Goal: Task Accomplishment & Management: Manage account settings

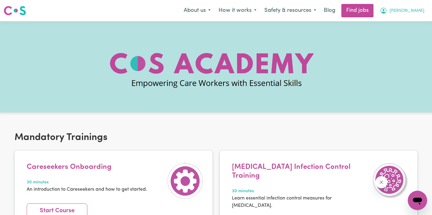
click at [408, 7] on button "[PERSON_NAME]" at bounding box center [402, 10] width 53 height 13
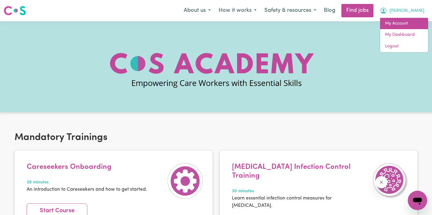
click at [402, 27] on link "My Account" at bounding box center [405, 24] width 48 height 12
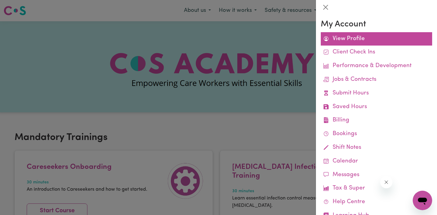
click at [345, 35] on link "View Profile" at bounding box center [376, 39] width 111 height 14
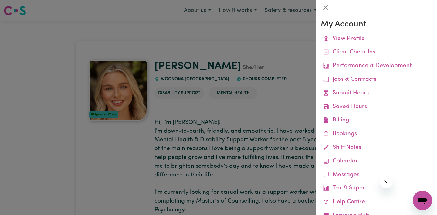
click at [251, 54] on div at bounding box center [218, 107] width 437 height 215
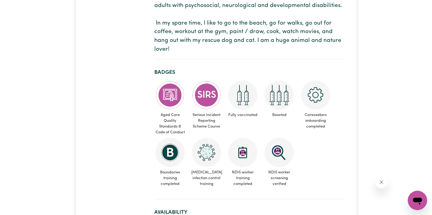
scroll to position [269, 0]
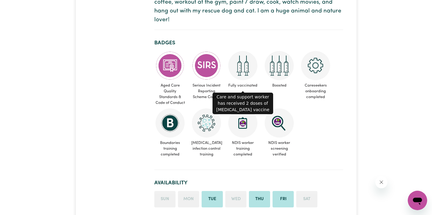
click at [245, 68] on img at bounding box center [243, 65] width 29 height 29
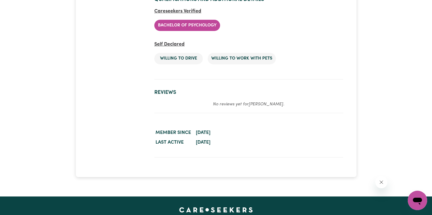
scroll to position [1302, 0]
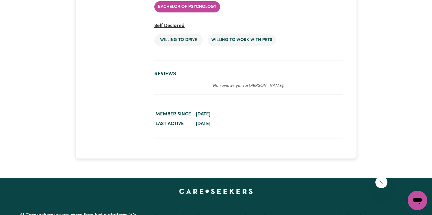
click at [165, 73] on h2 "Reviews" at bounding box center [248, 74] width 189 height 6
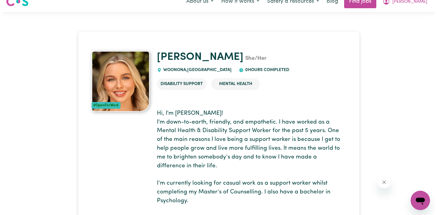
scroll to position [0, 0]
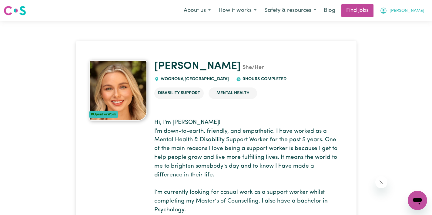
click at [408, 8] on button "[PERSON_NAME]" at bounding box center [402, 10] width 53 height 13
click at [401, 20] on link "My Account" at bounding box center [405, 24] width 48 height 12
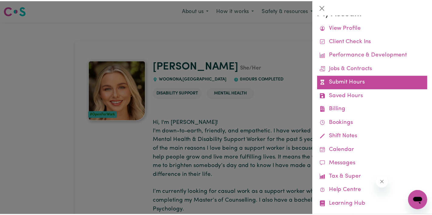
scroll to position [22, 0]
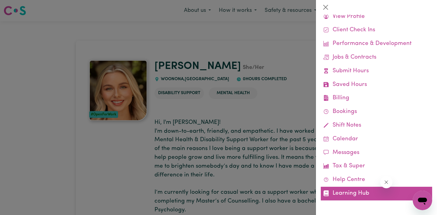
click at [347, 193] on link "Learning Hub" at bounding box center [376, 194] width 111 height 14
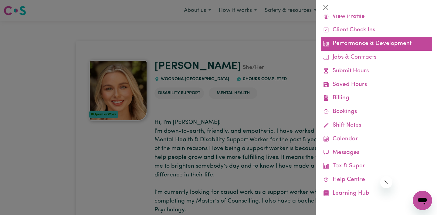
click at [362, 46] on link "Performance & Development" at bounding box center [376, 44] width 111 height 14
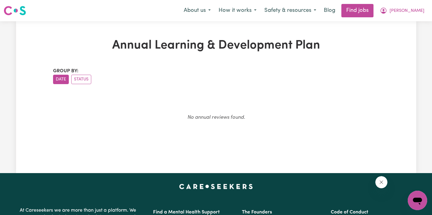
click at [422, 4] on div "About us How it works Safety & resources Blog Find jobs Isabella" at bounding box center [304, 10] width 249 height 13
click at [420, 7] on button "[PERSON_NAME]" at bounding box center [402, 10] width 53 height 13
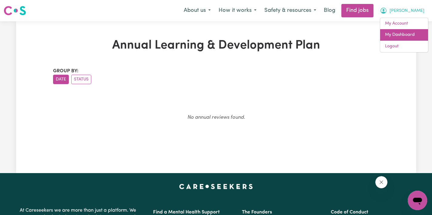
click at [402, 32] on link "My Dashboard" at bounding box center [405, 35] width 48 height 12
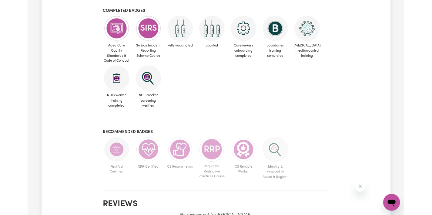
scroll to position [297, 0]
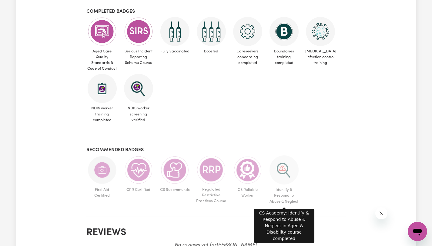
click at [282, 171] on img at bounding box center [284, 170] width 29 height 29
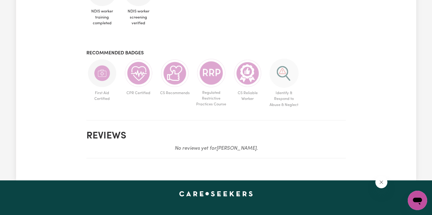
scroll to position [392, 0]
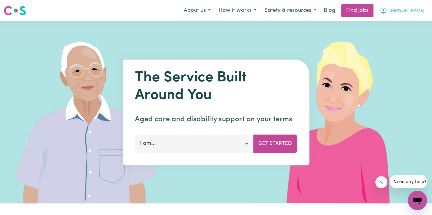
click at [419, 9] on span "[PERSON_NAME]" at bounding box center [407, 11] width 35 height 7
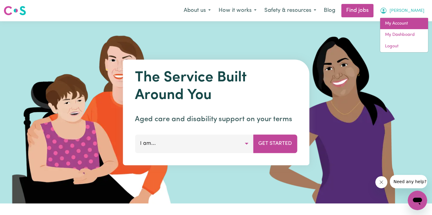
click at [396, 23] on link "My Account" at bounding box center [405, 24] width 48 height 12
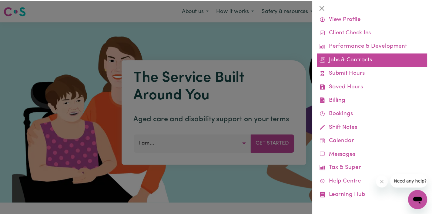
scroll to position [22, 0]
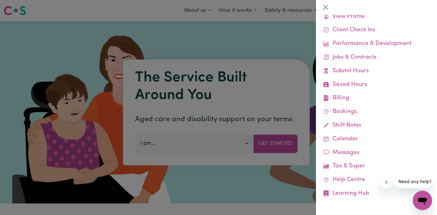
click at [277, 31] on div at bounding box center [218, 107] width 437 height 215
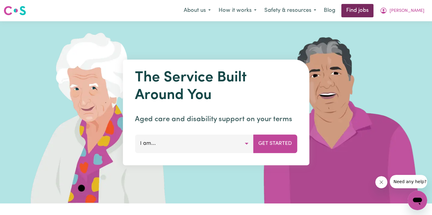
click at [366, 12] on link "Find jobs" at bounding box center [358, 10] width 32 height 13
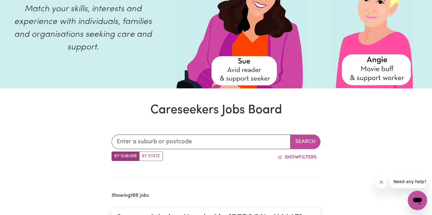
scroll to position [102, 0]
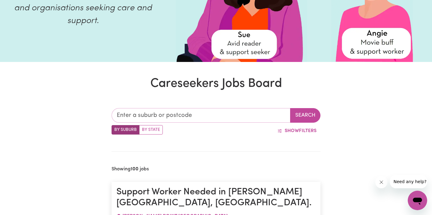
click at [173, 116] on input "text" at bounding box center [201, 115] width 179 height 15
type input "wollon"
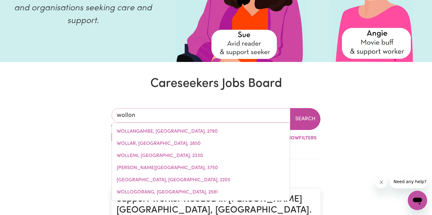
type input "wollonGBAR, New South Wales, 2477"
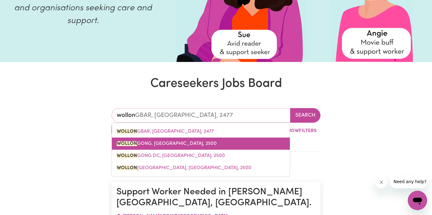
click at [171, 140] on link "WOLLON GONG, New South Wales, 2500" at bounding box center [201, 143] width 178 height 12
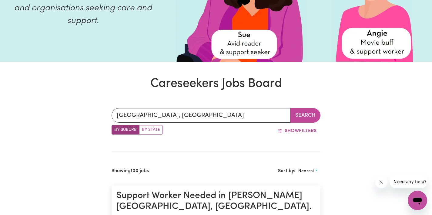
click at [319, 113] on button "Search" at bounding box center [305, 115] width 30 height 15
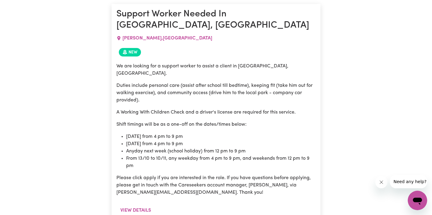
scroll to position [509, 0]
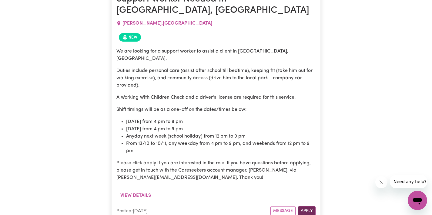
click at [312, 206] on button "Apply" at bounding box center [307, 210] width 18 height 9
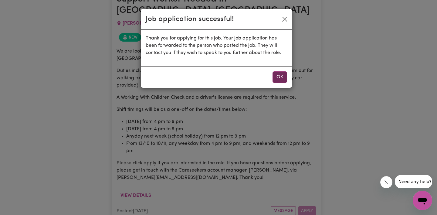
click at [278, 76] on button "OK" at bounding box center [280, 77] width 15 height 12
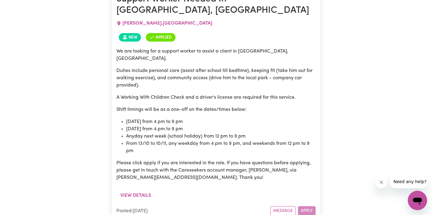
click at [302, 206] on div "Message Apply" at bounding box center [293, 210] width 45 height 9
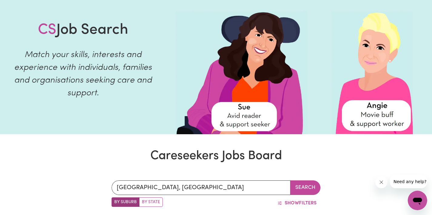
scroll to position [0, 0]
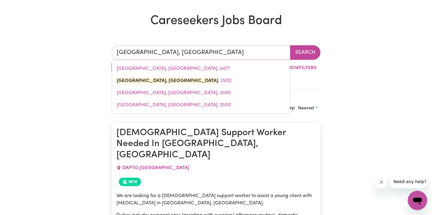
drag, startPoint x: 235, startPoint y: 13, endPoint x: 46, endPoint y: -4, distance: 189.9
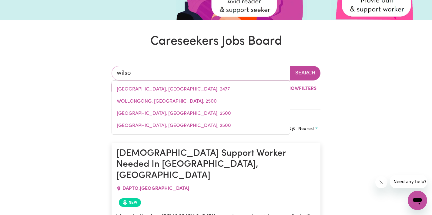
type input "wilson"
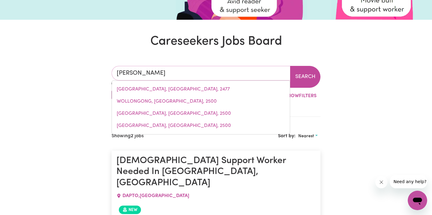
type input "wilson, Western Australia, 6107"
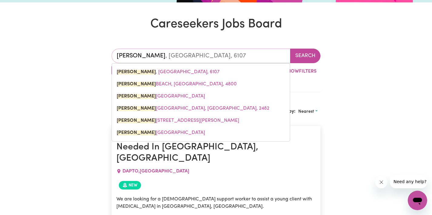
scroll to position [185, 0]
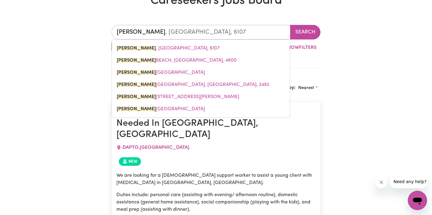
type input "wilson"
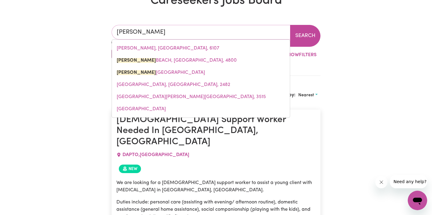
type input "wilson BEACH, Queensland, 4800"
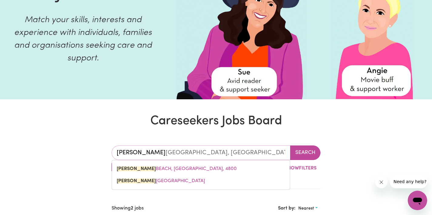
scroll to position [85, 0]
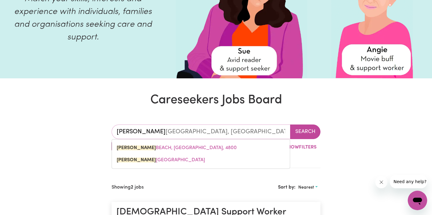
type input "wilson n"
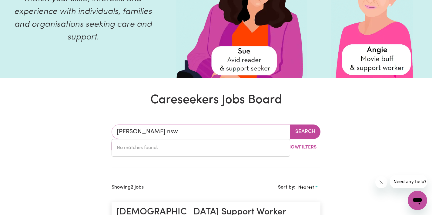
drag, startPoint x: 171, startPoint y: 128, endPoint x: 3, endPoint y: 114, distance: 168.4
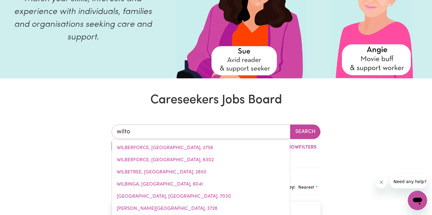
type input "wilton"
type input "wilton, New South Wales, 2571"
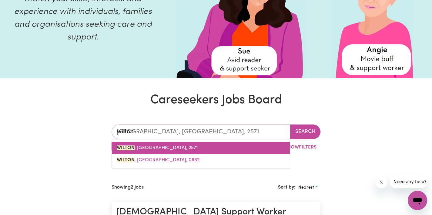
click at [203, 147] on link "WILTON , New South Wales, 2571" at bounding box center [201, 148] width 178 height 12
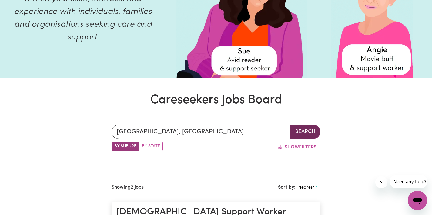
click at [310, 134] on button "Search" at bounding box center [305, 131] width 30 height 15
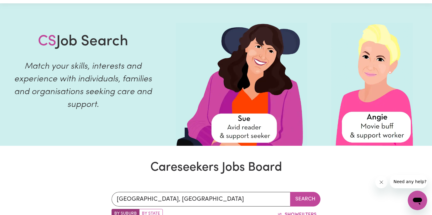
scroll to position [114, 0]
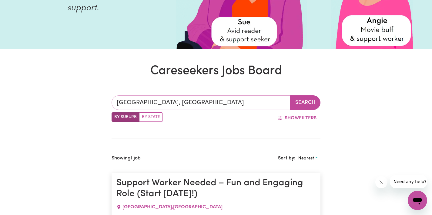
type input "WILTON, New South Wales, 2571"
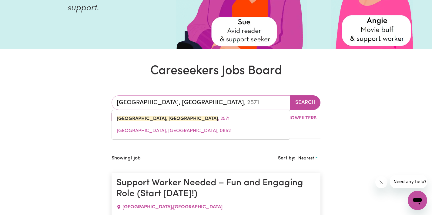
drag, startPoint x: 205, startPoint y: 101, endPoint x: 83, endPoint y: 89, distance: 123.6
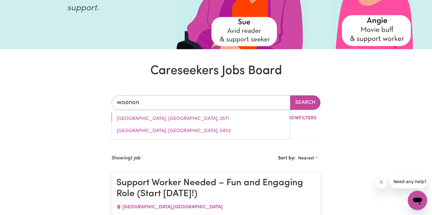
type input "woonona"
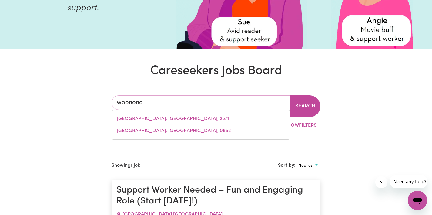
type input "woonona, New South Wales, 2517"
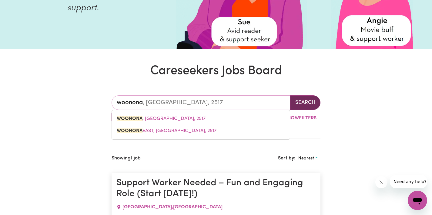
type input "woonona"
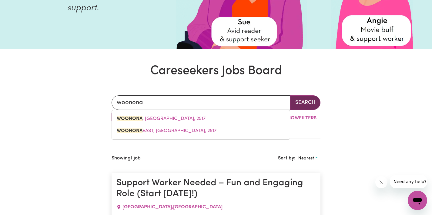
click at [297, 103] on button "Search" at bounding box center [305, 102] width 30 height 15
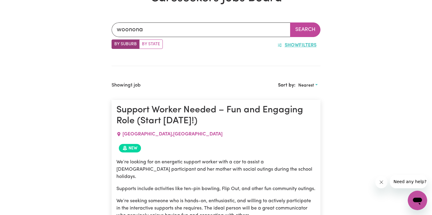
scroll to position [183, 0]
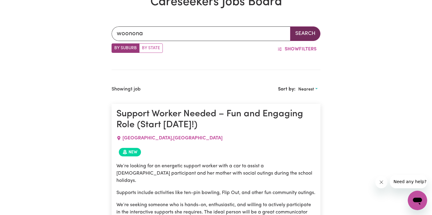
click at [303, 35] on button "Search" at bounding box center [305, 33] width 30 height 15
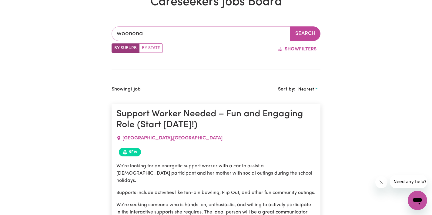
type input "woonona, New South Wales, 2517"
click at [227, 35] on input "woonona" at bounding box center [201, 33] width 179 height 15
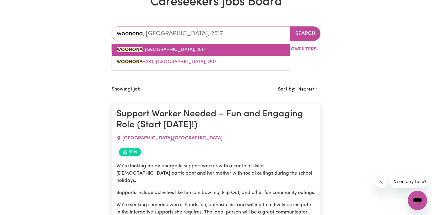
click at [214, 51] on link "WOONONA , New South Wales, 2517" at bounding box center [201, 50] width 178 height 12
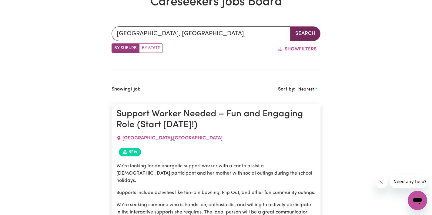
click at [303, 36] on button "Search" at bounding box center [305, 33] width 30 height 15
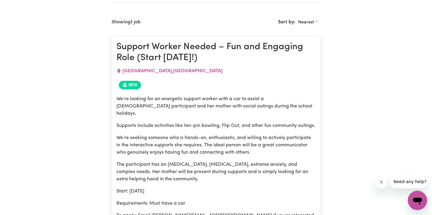
scroll to position [235, 0]
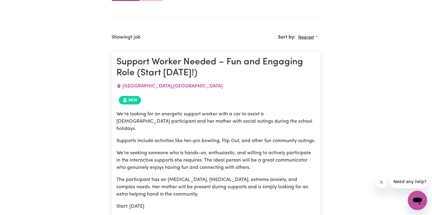
click at [303, 41] on button "Nearest" at bounding box center [308, 37] width 25 height 9
click at [310, 65] on link "Most recent" at bounding box center [320, 64] width 48 height 12
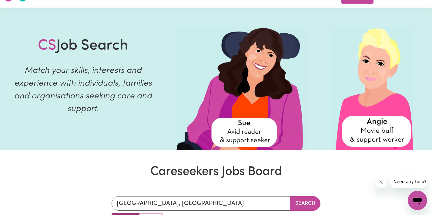
scroll to position [11, 0]
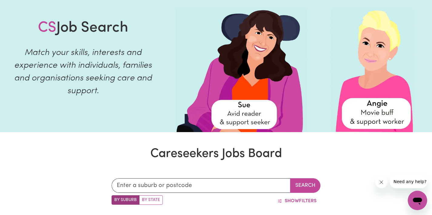
scroll to position [49, 0]
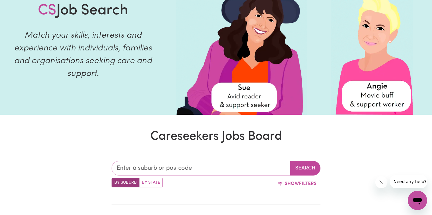
click at [184, 169] on input "text" at bounding box center [201, 168] width 179 height 15
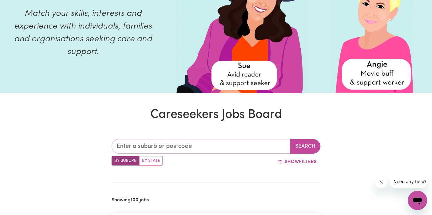
scroll to position [133, 0]
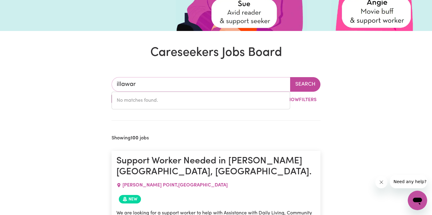
type input "illawarr"
type input "illawarrA, Victoria, 3381"
type input "illawar"
type input "illawarRA, Victoria, 3381"
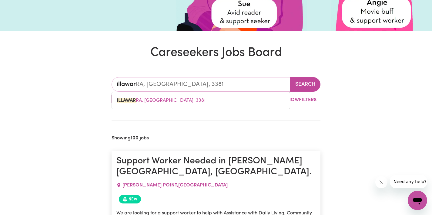
type input "illawa"
type input "illawaRRA, Victoria, 3381"
type input "illaw"
type input "illawARRA, Victoria, 3381"
type input "illa"
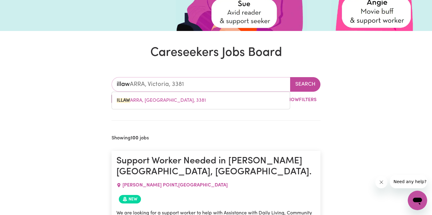
type input "illaWARRA, Victoria, 3381"
type input "ill"
type input "illAWARRA, Victoria, 3381"
type input "il"
type input "i"
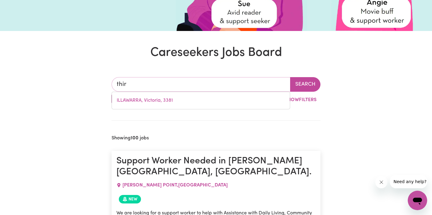
type input "thirr"
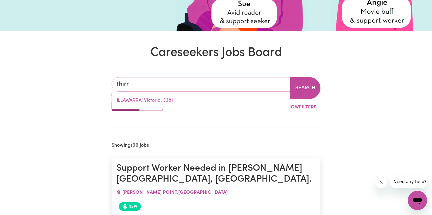
type input "thirrOUL, New South Wales, 2515"
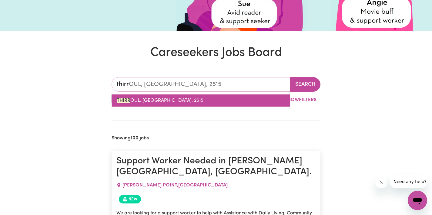
click at [175, 102] on span "THIRR OUL, New South Wales, 2515" at bounding box center [160, 100] width 87 height 5
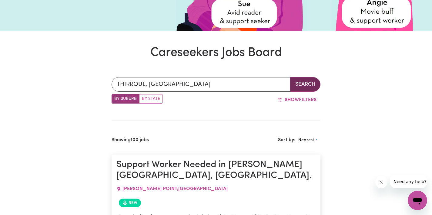
click at [305, 86] on button "Search" at bounding box center [305, 84] width 30 height 15
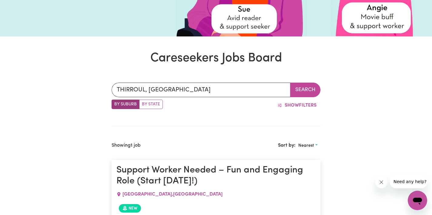
scroll to position [117, 0]
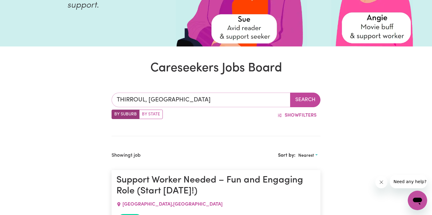
type input "THIRROUL, [GEOGRAPHIC_DATA], 2515"
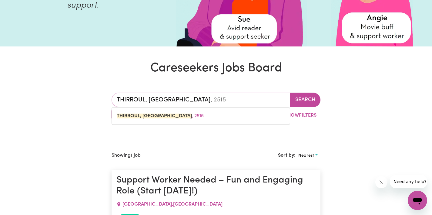
drag, startPoint x: 229, startPoint y: 98, endPoint x: 74, endPoint y: 84, distance: 155.3
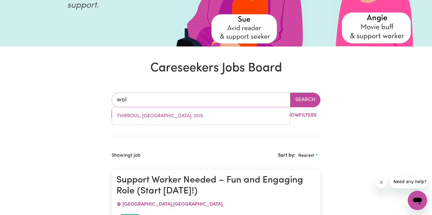
type input "woll"
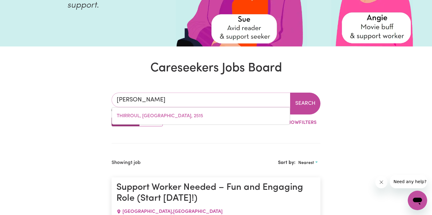
type input "wollANGAMBE, New South Wales, 2790"
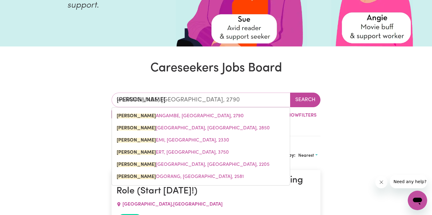
type input "wollo"
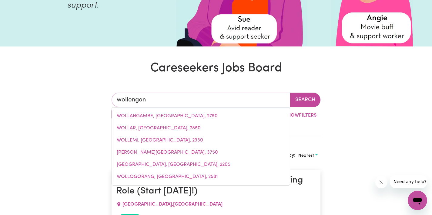
type input "wollongong"
type input "wollongong, New South Wales, 2500"
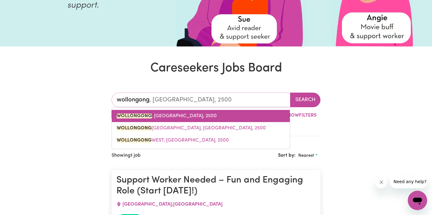
click at [152, 120] on link "WOLLONGONG , New South Wales, 2500" at bounding box center [201, 116] width 178 height 12
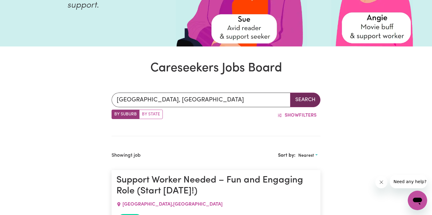
click at [309, 102] on button "Search" at bounding box center [305, 100] width 30 height 15
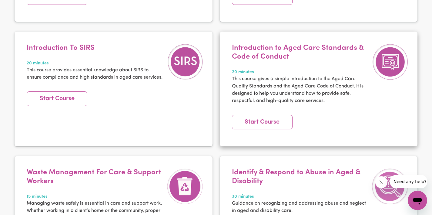
scroll to position [382, 0]
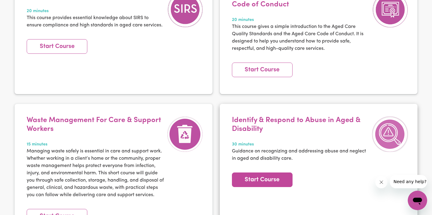
click at [257, 172] on link "Start Course" at bounding box center [262, 179] width 61 height 15
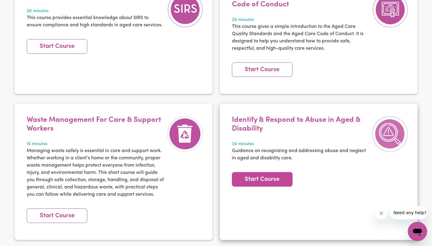
click at [271, 172] on link "Start Course" at bounding box center [262, 179] width 61 height 15
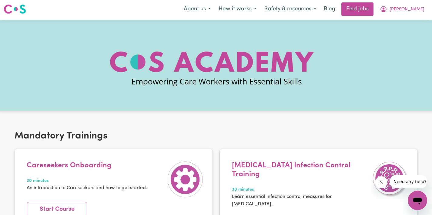
scroll to position [0, 0]
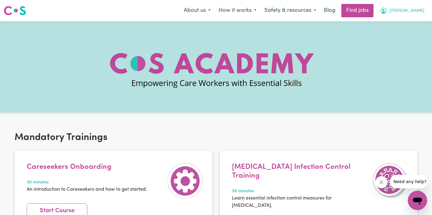
click at [421, 11] on span "[PERSON_NAME]" at bounding box center [407, 11] width 35 height 7
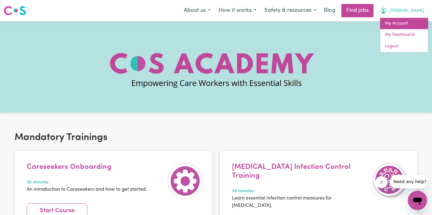
click at [405, 25] on link "My Account" at bounding box center [405, 24] width 48 height 12
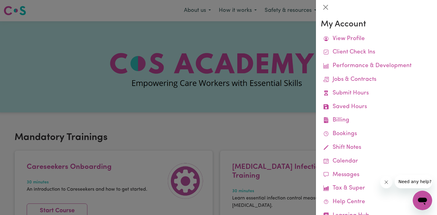
click at [252, 35] on div at bounding box center [218, 107] width 437 height 215
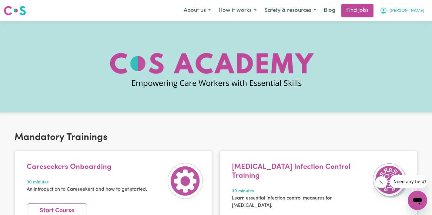
click at [408, 10] on button "[PERSON_NAME]" at bounding box center [402, 10] width 53 height 13
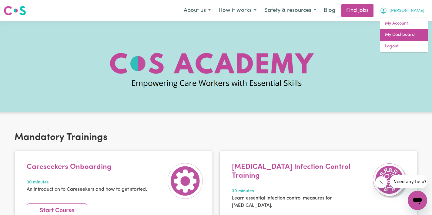
click at [413, 31] on link "My Dashboard" at bounding box center [405, 35] width 48 height 12
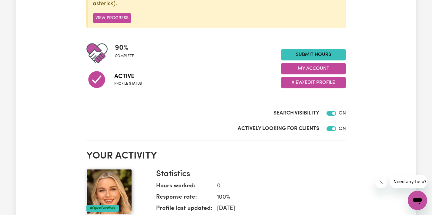
scroll to position [44, 0]
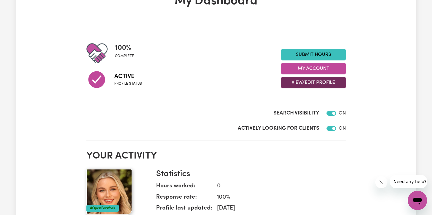
click at [332, 83] on button "View/Edit Profile" at bounding box center [313, 83] width 65 height 12
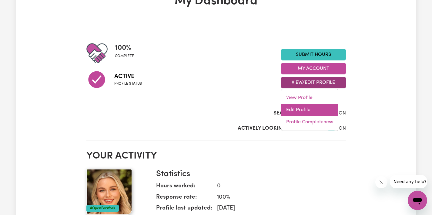
click at [307, 114] on link "Edit Profile" at bounding box center [310, 110] width 57 height 12
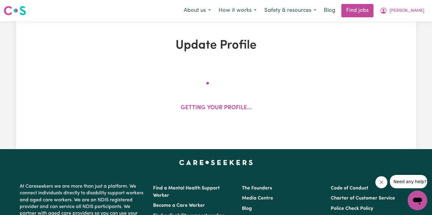
select select "[DEMOGRAPHIC_DATA]"
select select "[DEMOGRAPHIC_DATA] Citizen"
select select "Studying a healthcare related degree or qualification"
select select "65"
select select "100"
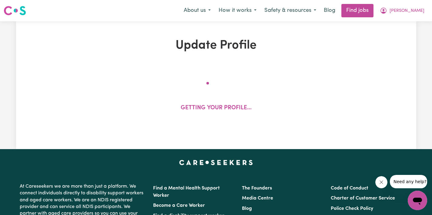
select select "130"
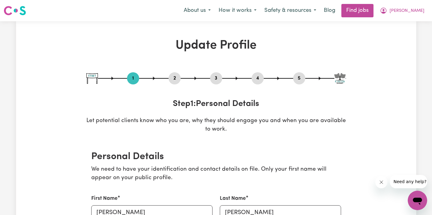
click at [173, 76] on button "2" at bounding box center [175, 78] width 12 height 8
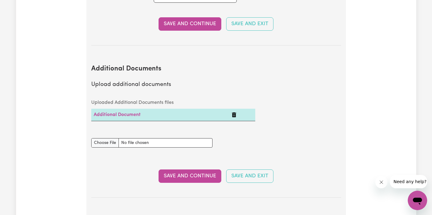
scroll to position [1157, 0]
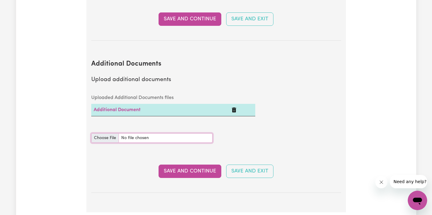
click at [98, 133] on input "Additional Documents document" at bounding box center [151, 137] width 121 height 9
type input "C:\fakepath\MODULE ONE THE 5 PRACTICES TO DETECTING ABUSE, NEGLECT AND EXPLOITA…"
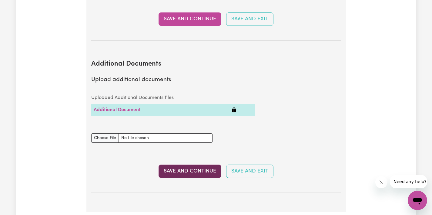
click at [178, 164] on button "Save and Continue" at bounding box center [190, 170] width 63 height 13
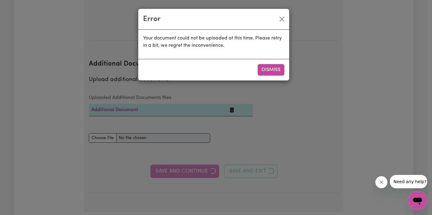
select select "2021"
select select "2024"
select select "2022"
select select "Certificate III (Individual Support)"
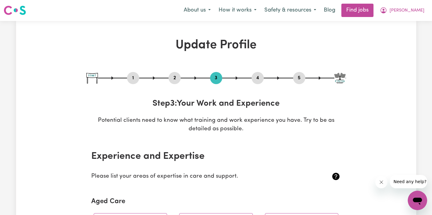
scroll to position [0, 0]
click at [176, 79] on button "2" at bounding box center [175, 78] width 12 height 8
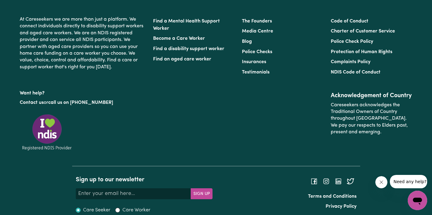
scroll to position [1191, 0]
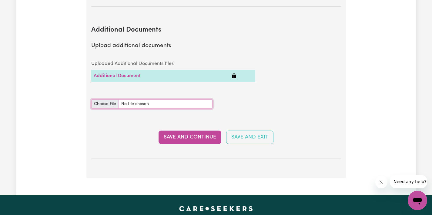
click at [102, 99] on input "Additional Documents document" at bounding box center [151, 103] width 121 height 9
type input "C:\fakepath\MODULE ONE THE 5 PRACTICES TO DETECTING ABUSE, NEGLECT AND EXPLOITA…"
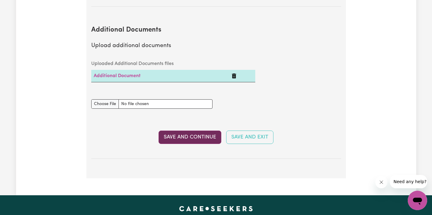
click at [179, 130] on button "Save and Continue" at bounding box center [190, 136] width 63 height 13
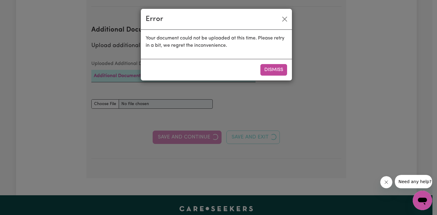
select select "2021"
select select "2024"
select select "2022"
select select "Certificate III (Individual Support)"
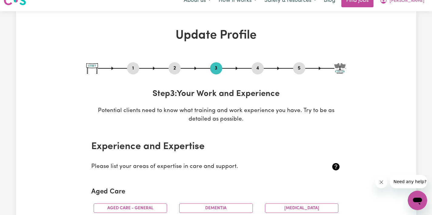
scroll to position [0, 0]
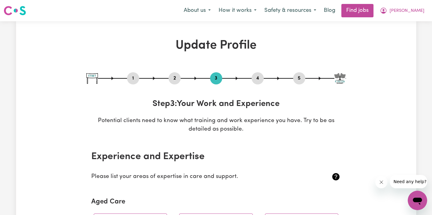
click at [173, 83] on div "2" at bounding box center [175, 78] width 12 height 12
click at [174, 82] on button "2" at bounding box center [175, 78] width 12 height 8
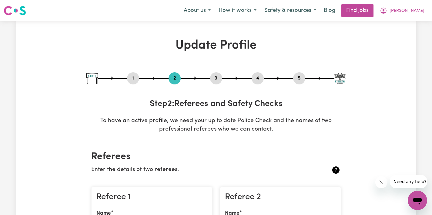
click at [136, 79] on button "1" at bounding box center [133, 78] width 12 height 8
select select "[DEMOGRAPHIC_DATA]"
select select "[DEMOGRAPHIC_DATA] Citizen"
select select "Studying a healthcare related degree or qualification"
select select "65"
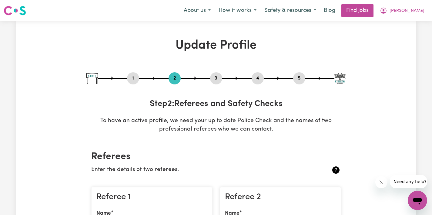
select select "100"
select select "130"
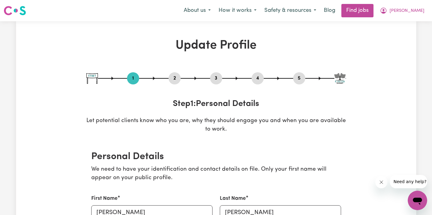
click at [298, 80] on button "5" at bounding box center [299, 78] width 12 height 8
select select "I am providing services privately on my own"
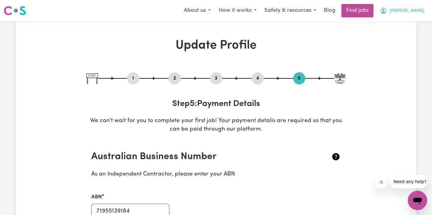
click at [424, 8] on span "[PERSON_NAME]" at bounding box center [407, 11] width 35 height 7
click at [416, 34] on link "My Dashboard" at bounding box center [405, 35] width 48 height 12
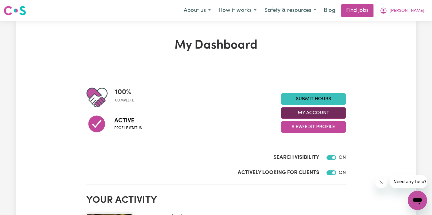
click at [312, 111] on button "My Account" at bounding box center [313, 113] width 65 height 12
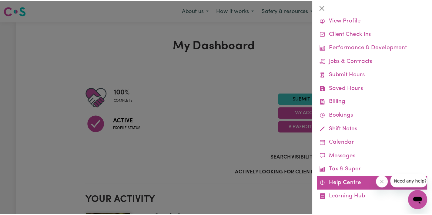
scroll to position [22, 0]
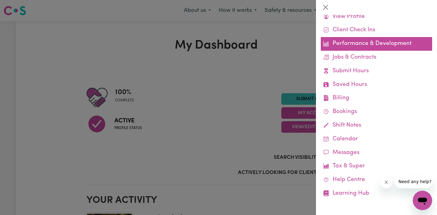
click at [366, 45] on link "Performance & Development" at bounding box center [376, 44] width 111 height 14
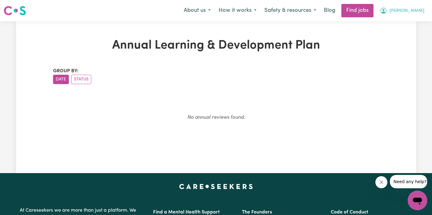
click at [388, 12] on icon "My Account" at bounding box center [383, 10] width 7 height 7
click at [401, 33] on link "My Dashboard" at bounding box center [405, 35] width 48 height 12
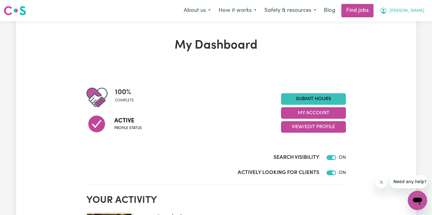
click at [417, 8] on span "[PERSON_NAME]" at bounding box center [407, 11] width 35 height 7
click at [405, 22] on link "My Account" at bounding box center [405, 24] width 48 height 12
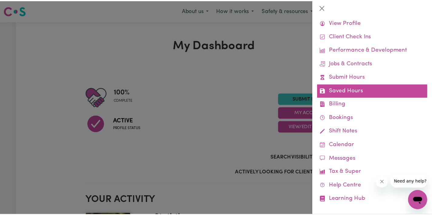
scroll to position [22, 0]
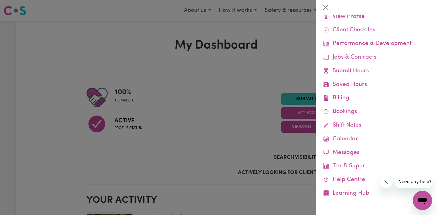
click at [286, 41] on div at bounding box center [218, 107] width 437 height 215
